Goal: Information Seeking & Learning: Check status

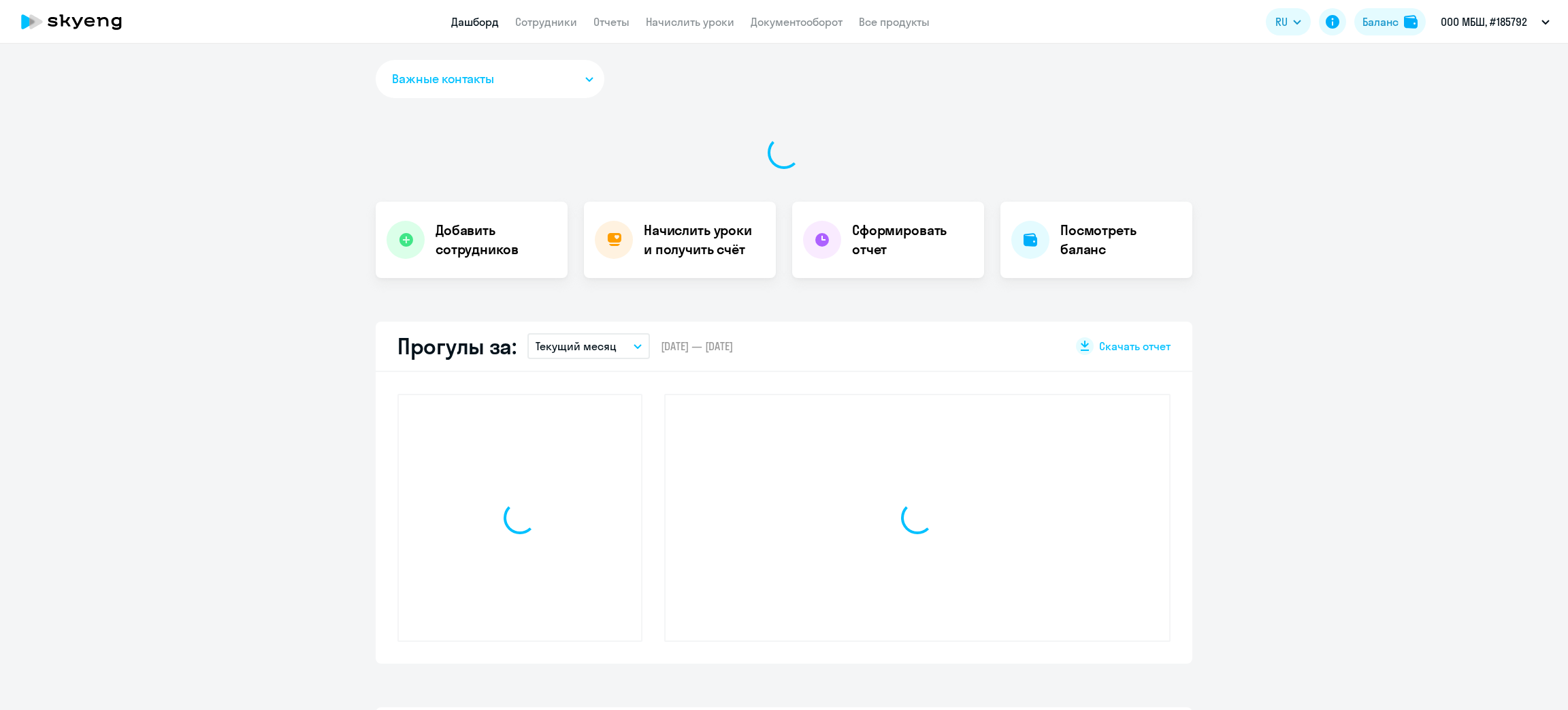
select select "30"
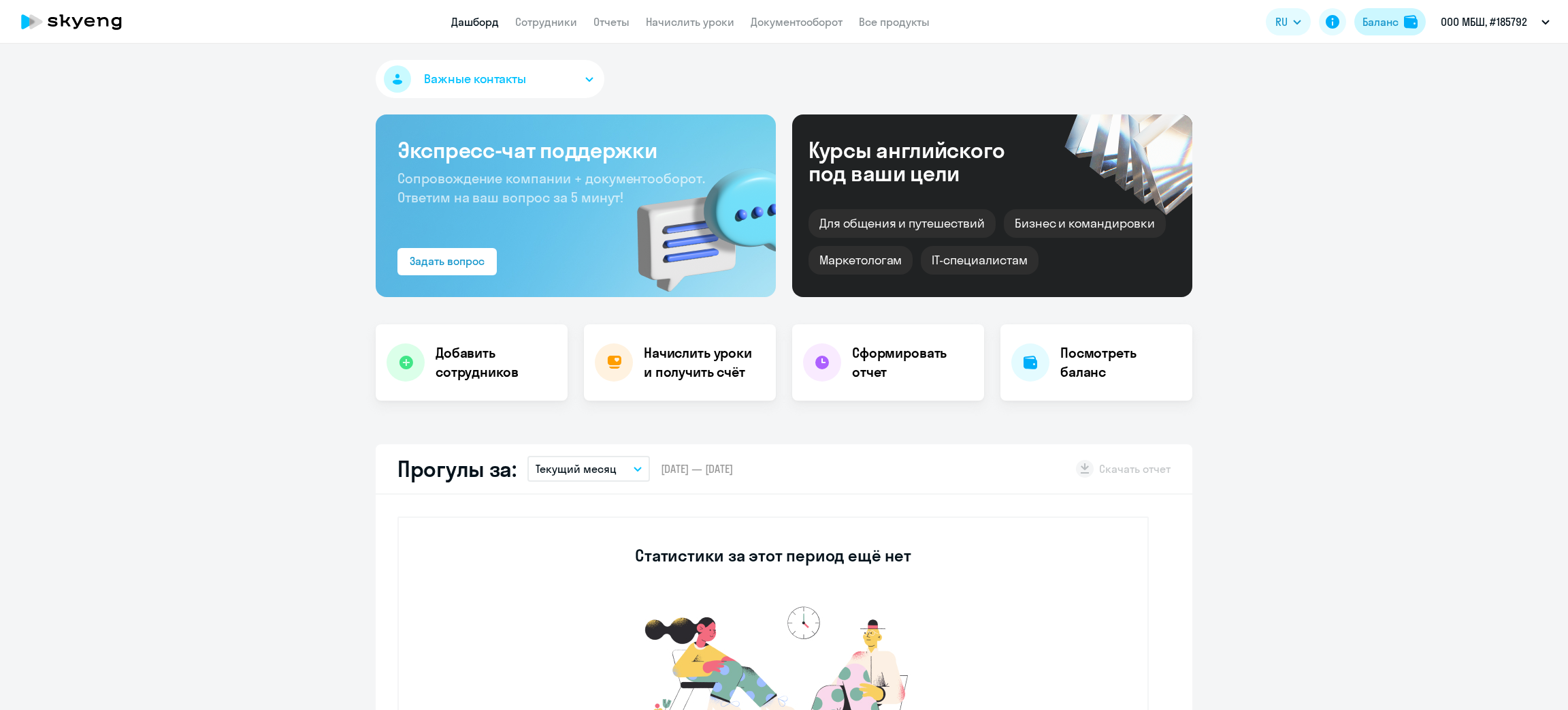
click at [1363, 22] on div "Баланс" at bounding box center [1381, 22] width 36 height 16
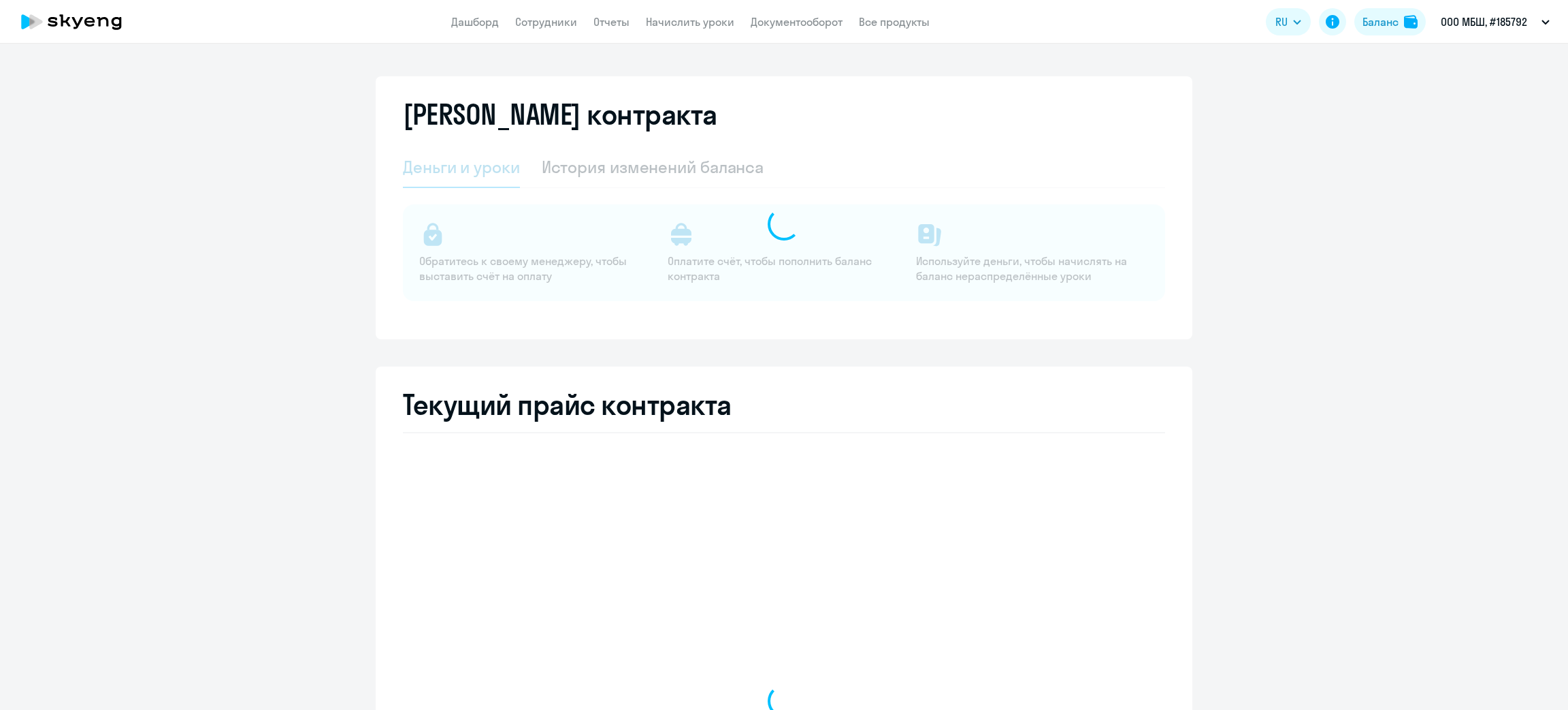
select select "english_adult_not_native_speaker"
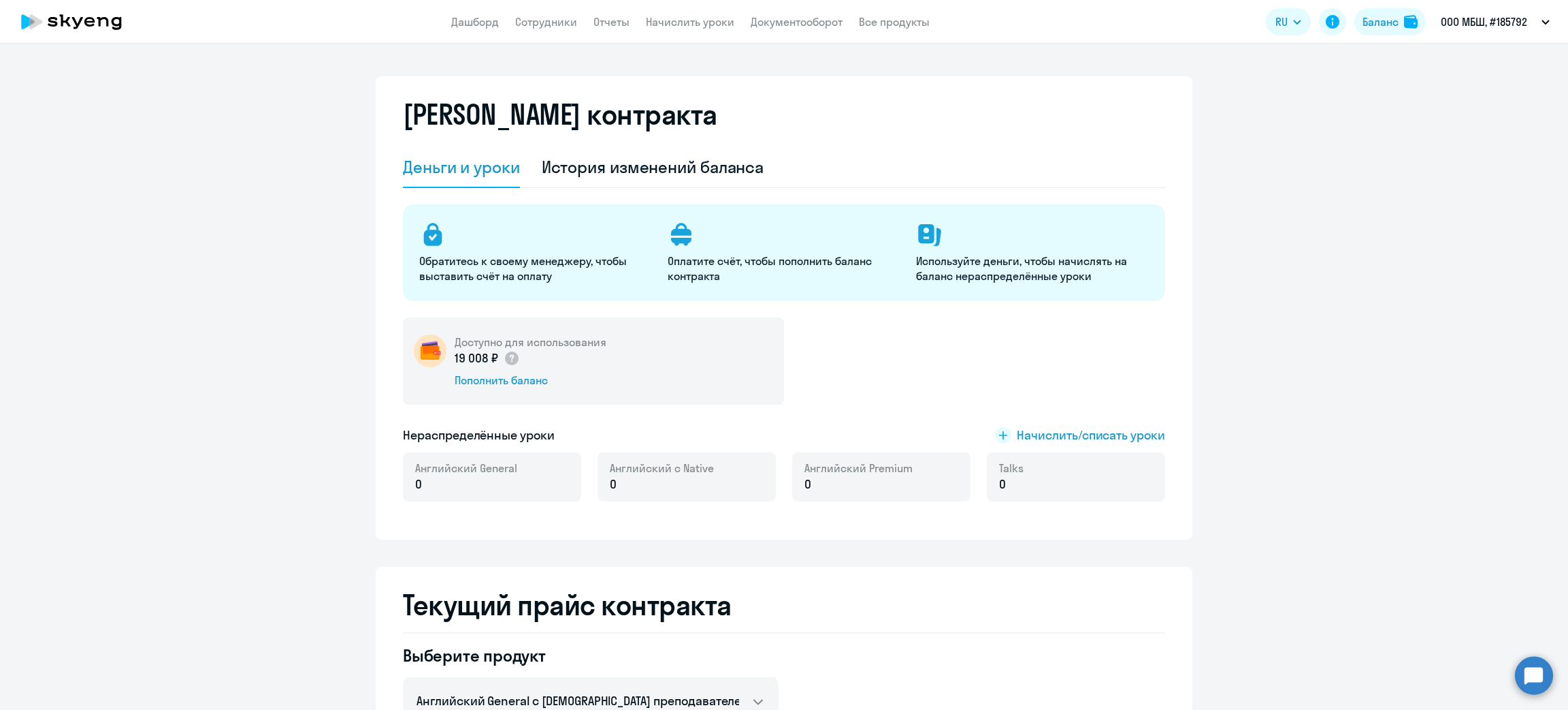
drag, startPoint x: 440, startPoint y: 355, endPoint x: 486, endPoint y: 357, distance: 46.0
click at [486, 357] on div "Доступно для использования 19 008 ₽ Пополнить баланс" at bounding box center [593, 361] width 381 height 87
click at [492, 355] on p "19 008 ₽" at bounding box center [487, 358] width 65 height 18
drag, startPoint x: 492, startPoint y: 355, endPoint x: 444, endPoint y: 360, distance: 48.3
click at [444, 360] on div "Доступно для использования 19 008 ₽ Пополнить баланс" at bounding box center [593, 361] width 381 height 87
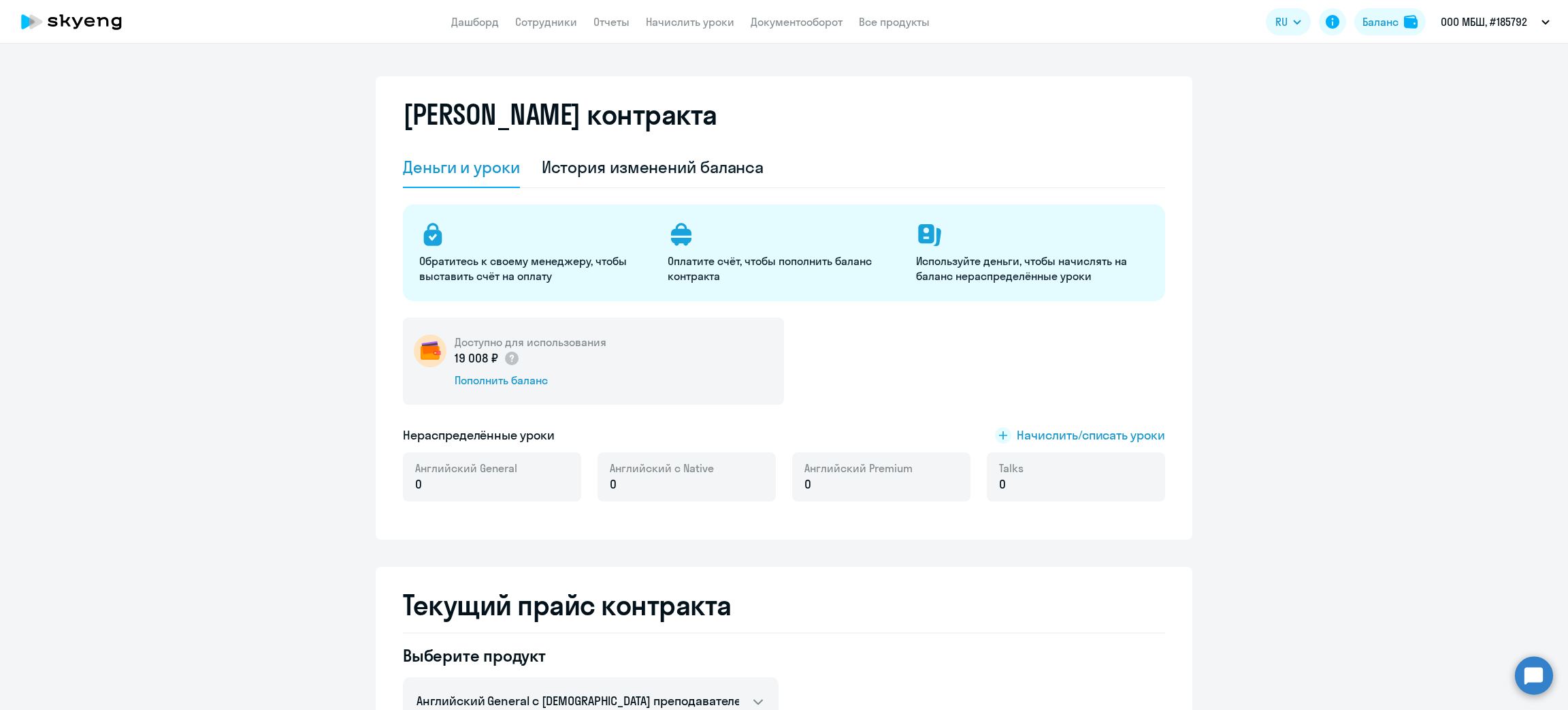
copy p "19 008 ₽"
drag, startPoint x: 1445, startPoint y: 68, endPoint x: 1499, endPoint y: 79, distance: 55.1
click at [1499, 79] on li "ООО МБШ, #185792" at bounding box center [1499, 64] width 114 height 34
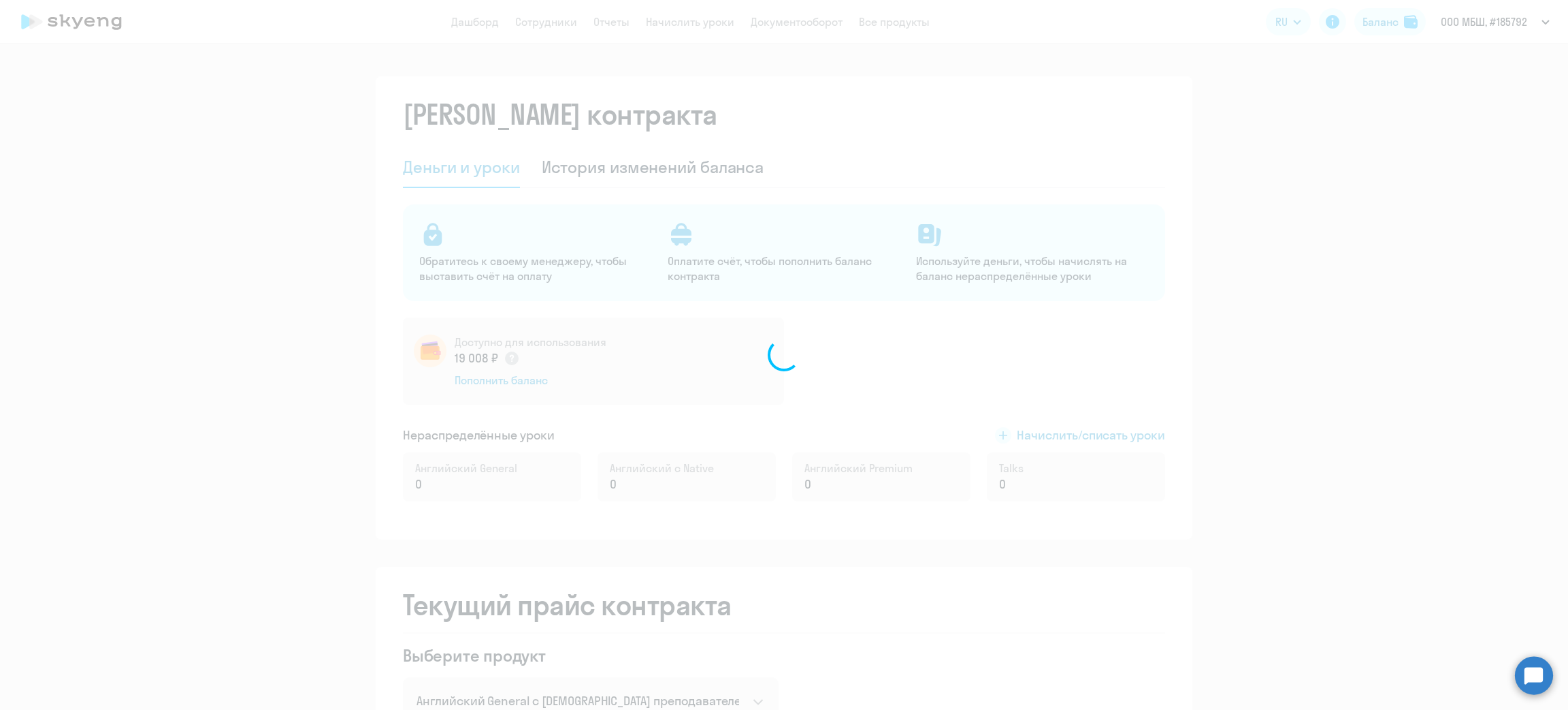
copy span "ООО МБШ"
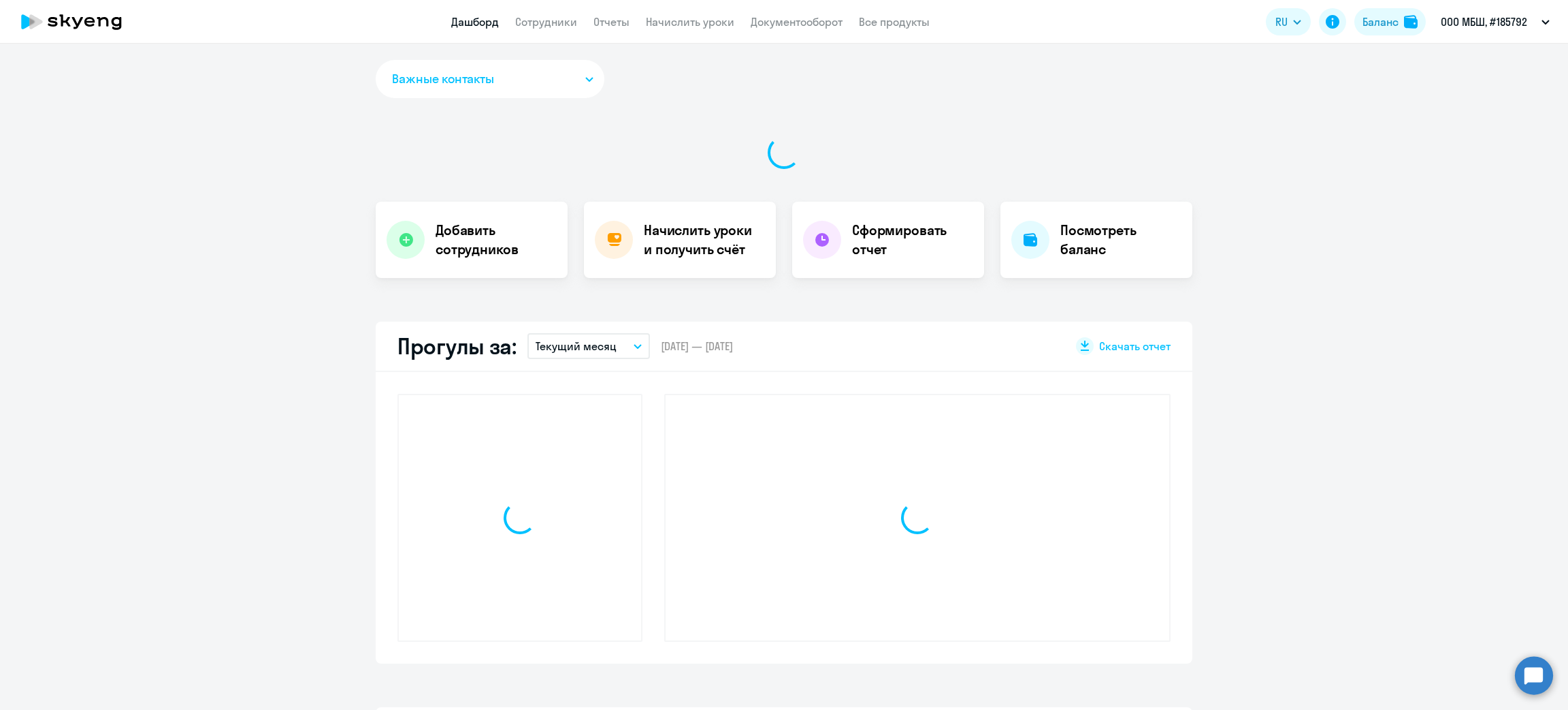
select select "30"
